Goal: Task Accomplishment & Management: Manage account settings

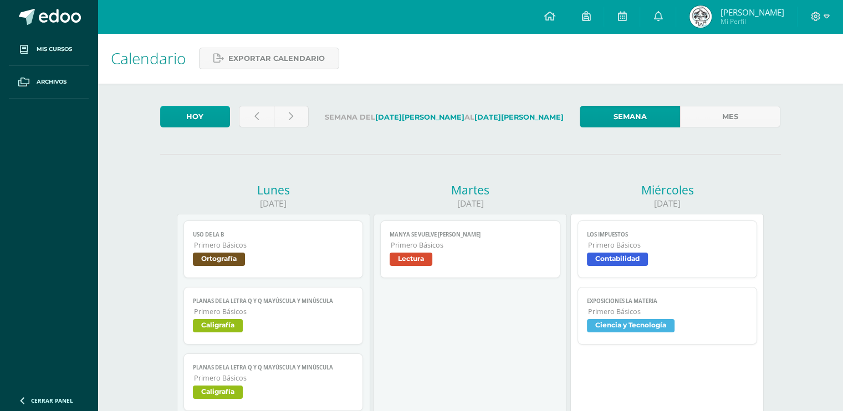
scroll to position [74, 0]
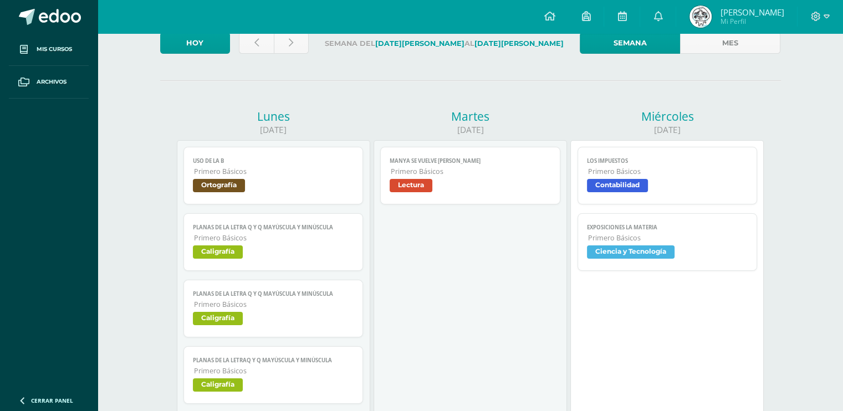
click at [692, 195] on span "Contabilidad" at bounding box center [667, 187] width 161 height 16
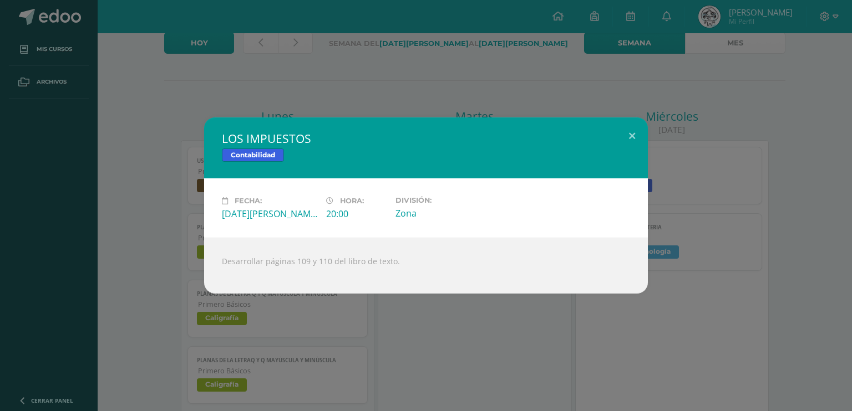
click at [709, 183] on div "LOS IMPUESTOS Contabilidad Fecha: Miércoles 13 de Agosto Hora: 20:00 División: …" at bounding box center [425, 206] width 843 height 176
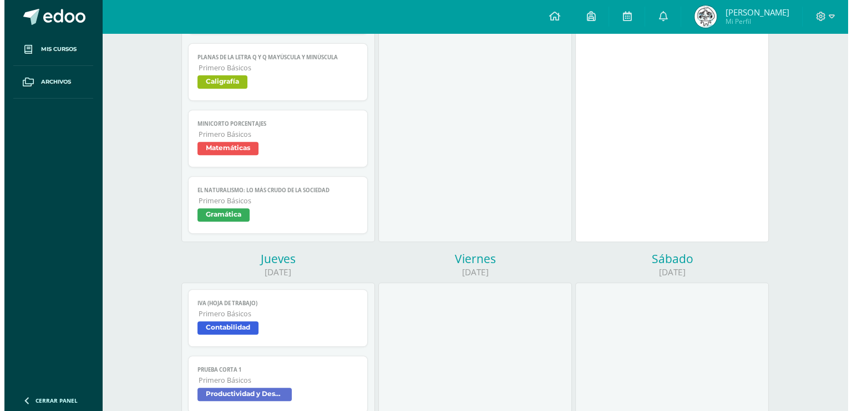
scroll to position [591, 0]
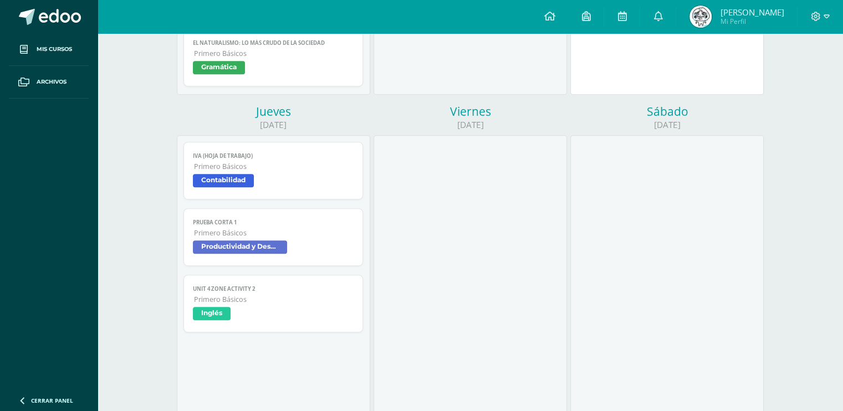
click at [289, 168] on span "Primero Básicos" at bounding box center [274, 166] width 160 height 9
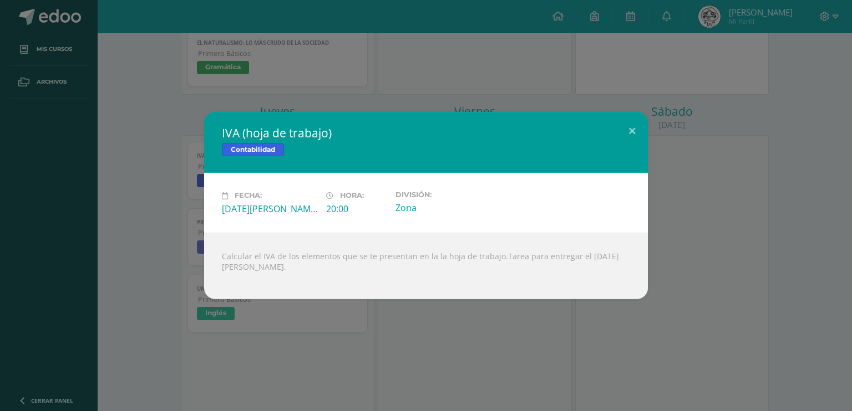
click at [148, 153] on div "IVA (hoja de trabajo) Contabilidad Fecha: Jueves 14 de Agosto Hora: 20:00 Divis…" at bounding box center [425, 205] width 843 height 187
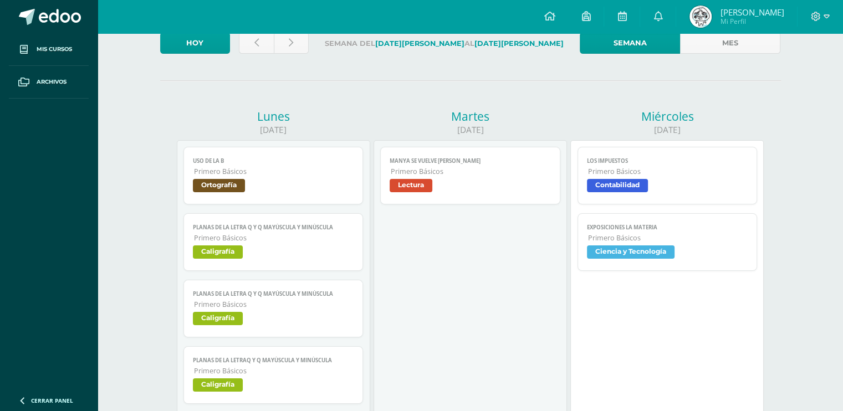
scroll to position [0, 0]
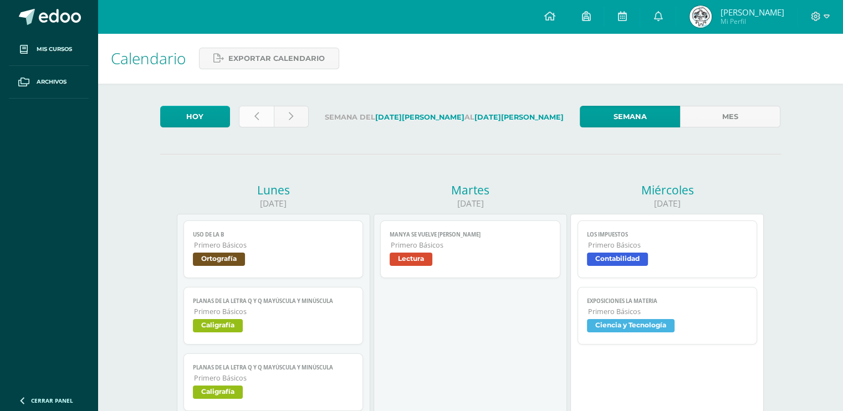
click at [240, 116] on link at bounding box center [256, 117] width 35 height 22
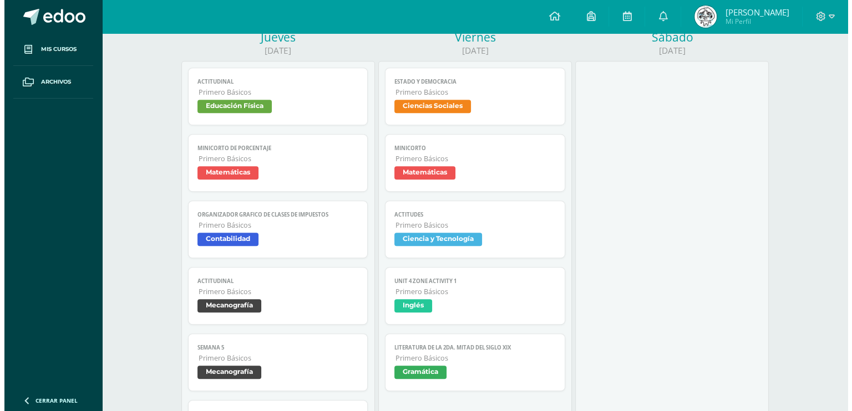
scroll to position [739, 0]
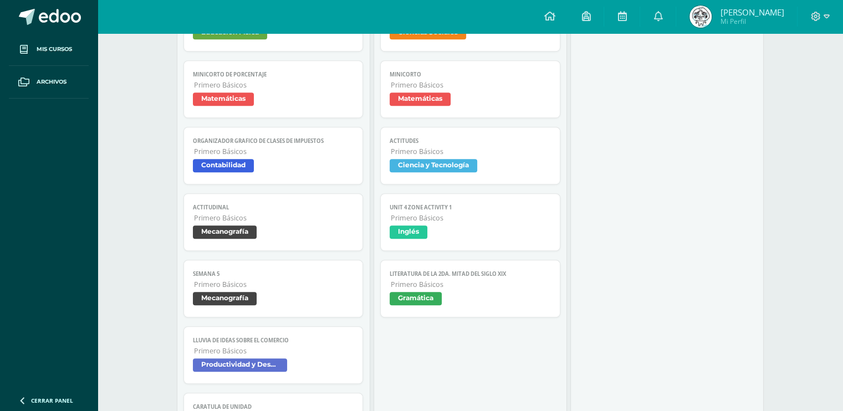
click at [327, 163] on span "Contabilidad" at bounding box center [273, 167] width 161 height 16
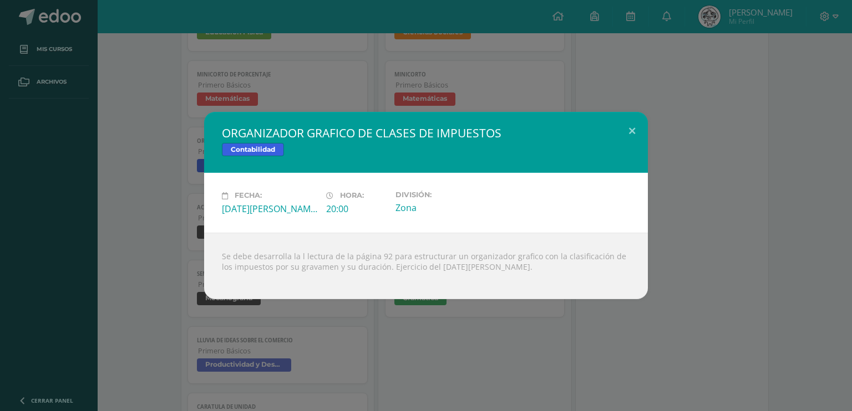
click at [0, 161] on div "ORGANIZADOR GRAFICO DE CLASES DE IMPUESTOS Contabilidad Fecha: Jueves 07 de Ago…" at bounding box center [426, 205] width 852 height 411
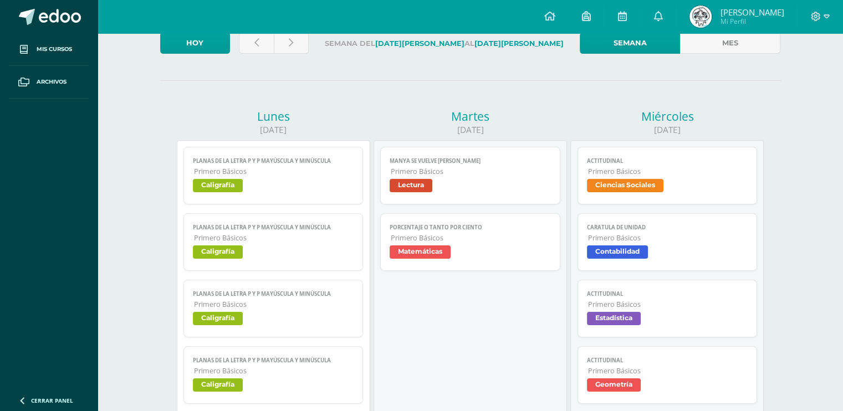
scroll to position [0, 0]
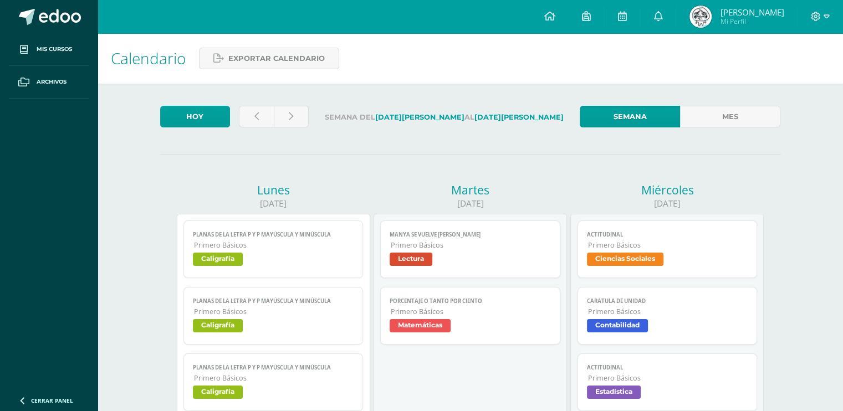
click at [699, 21] on img at bounding box center [701, 17] width 22 height 22
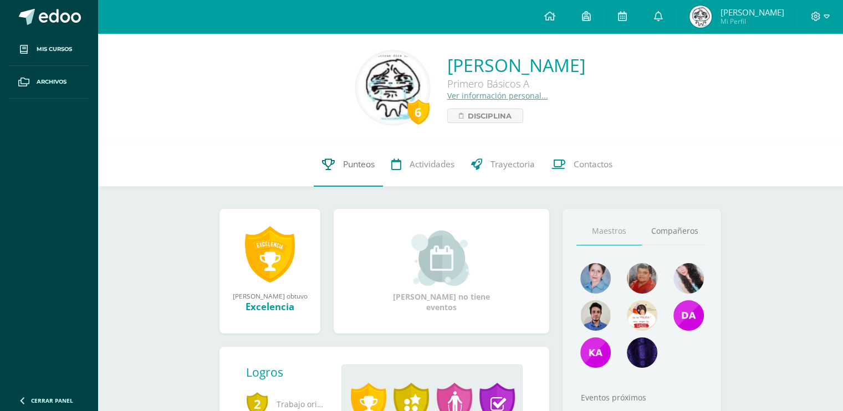
click at [359, 172] on link "Punteos" at bounding box center [348, 165] width 69 height 44
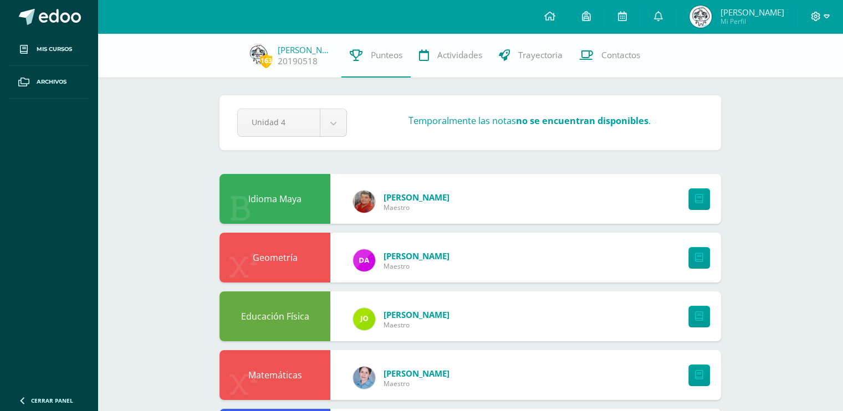
click at [818, 12] on icon at bounding box center [816, 17] width 10 height 10
click at [792, 62] on span "Configuración" at bounding box center [793, 59] width 52 height 11
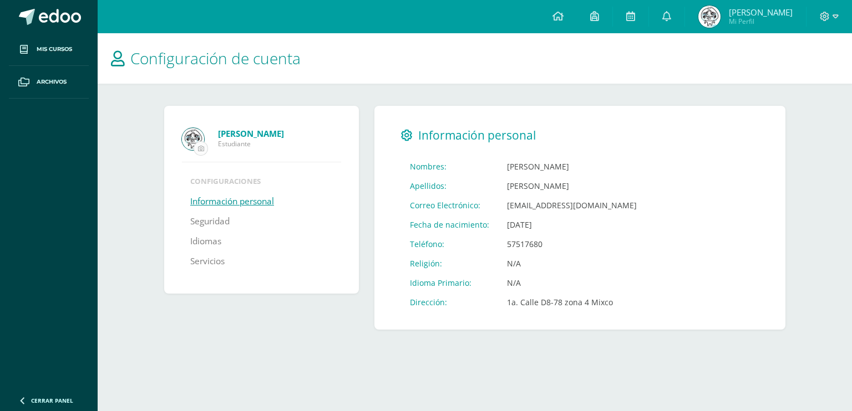
click at [206, 143] on input "file" at bounding box center [200, 148] width 13 height 13
